Goal: Navigation & Orientation: Find specific page/section

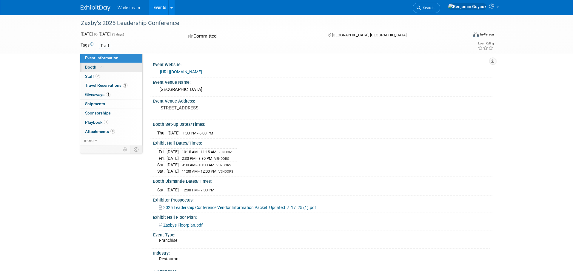
click at [108, 65] on link "Booth" at bounding box center [111, 67] width 62 height 9
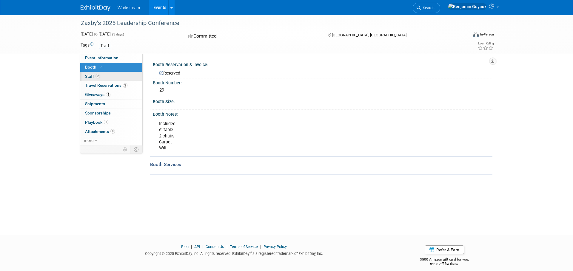
click at [108, 75] on link "2 Staff 2" at bounding box center [111, 76] width 62 height 9
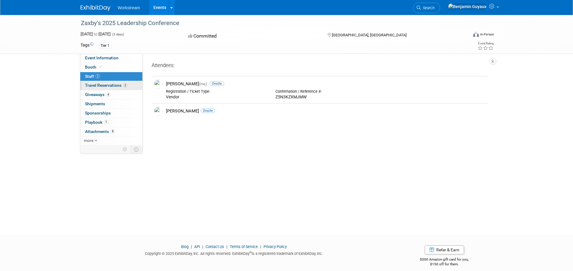
click at [104, 83] on span "Travel Reservations 2" at bounding box center [106, 85] width 42 height 5
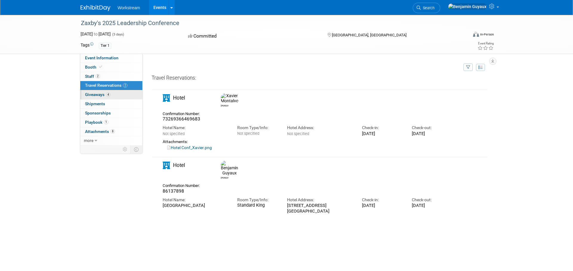
click at [122, 95] on link "4 Giveaways 4" at bounding box center [111, 94] width 62 height 9
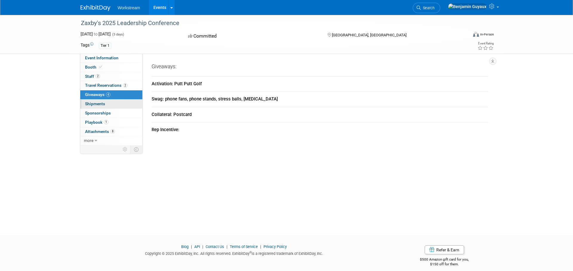
click at [104, 104] on span "Shipments 0" at bounding box center [95, 103] width 20 height 5
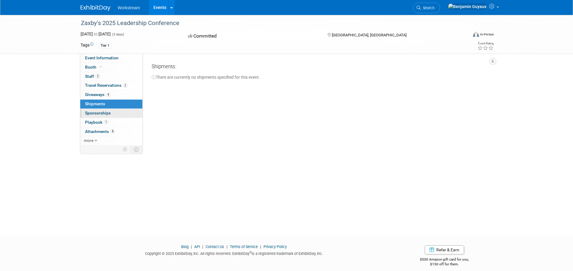
click at [111, 114] on link "0 Sponsorships 0" at bounding box center [111, 113] width 62 height 9
click at [116, 122] on link "1 Playbook 1" at bounding box center [111, 122] width 62 height 9
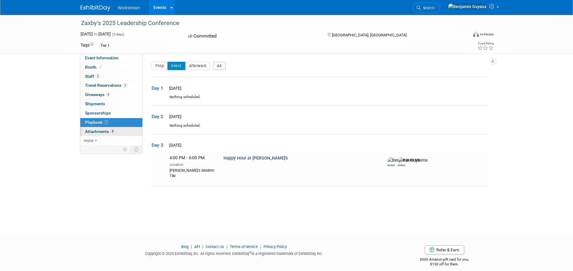
click at [116, 134] on link "8 Attachments 8" at bounding box center [111, 131] width 62 height 9
